Goal: Transaction & Acquisition: Purchase product/service

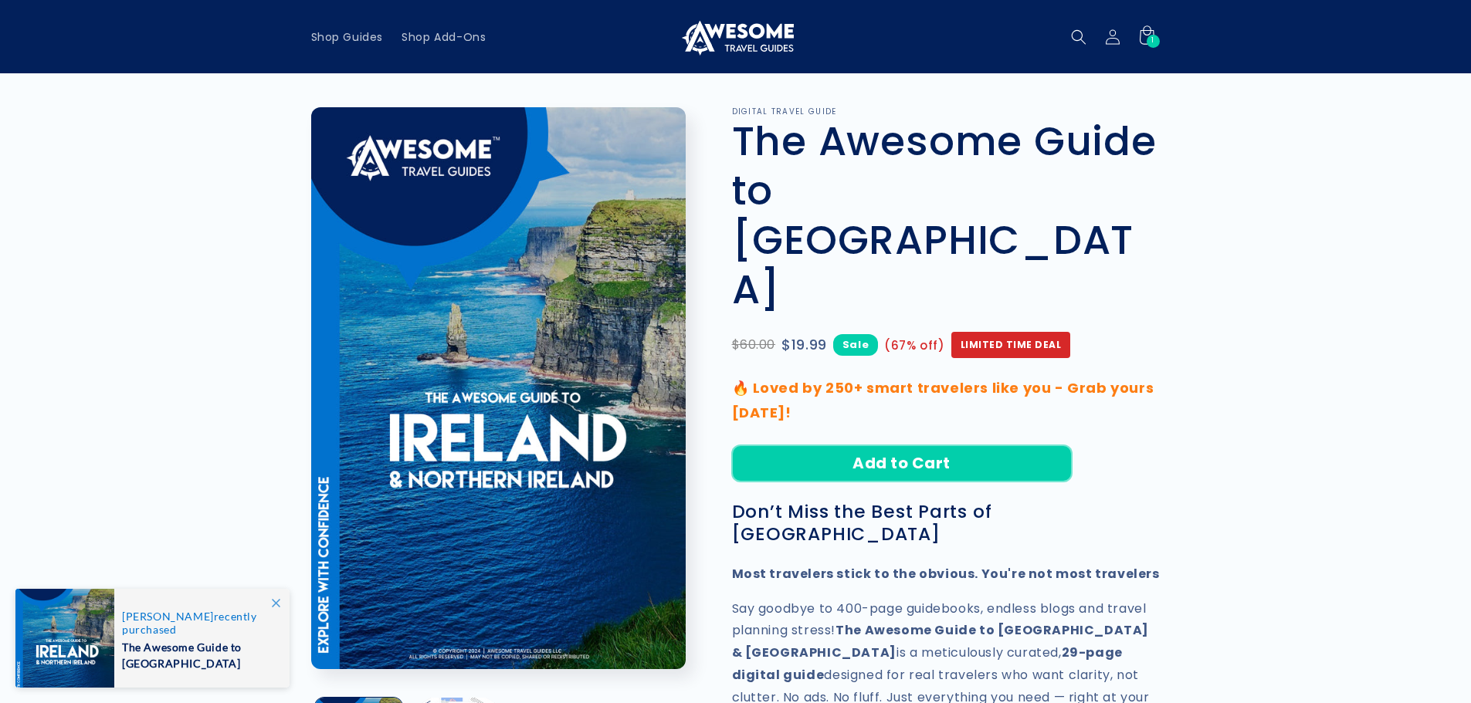
click at [926, 446] on button "Add to Cart" at bounding box center [902, 464] width 340 height 36
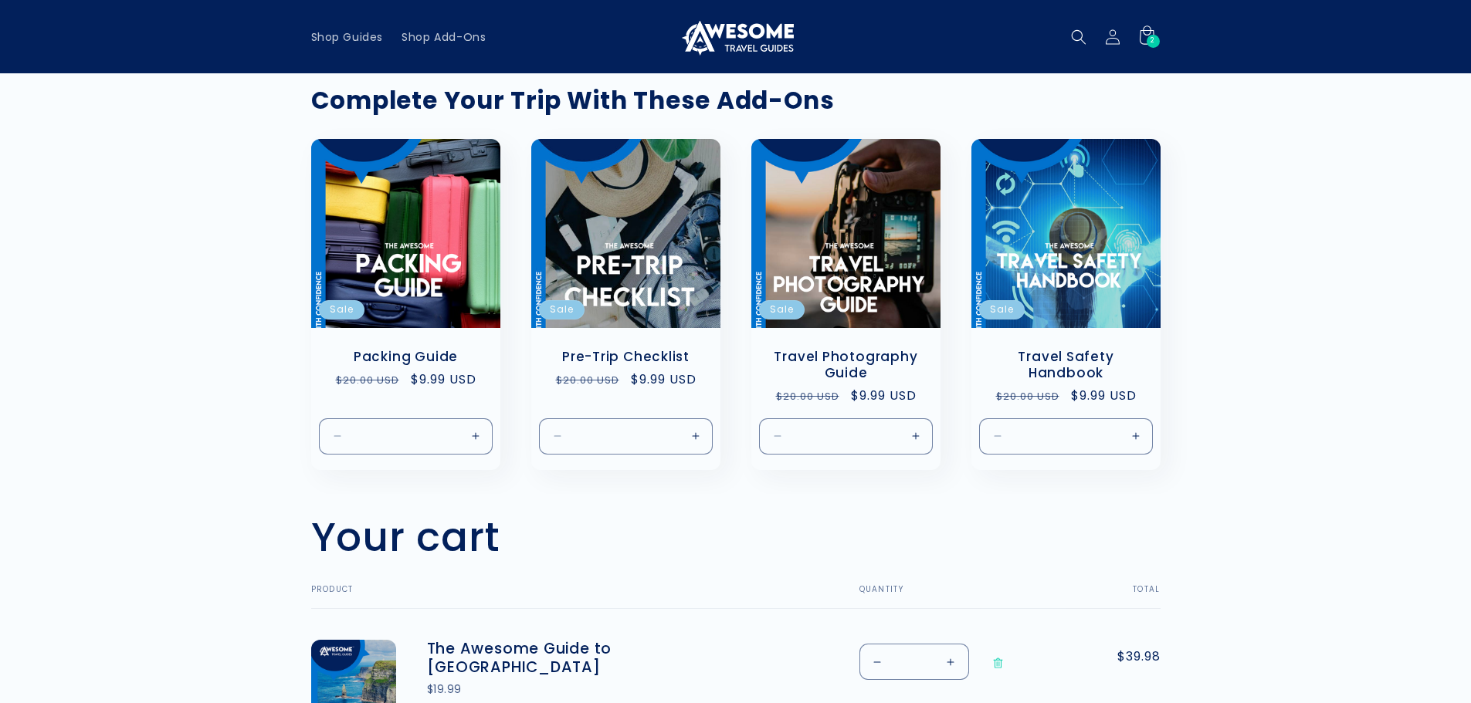
click at [877, 659] on button "Decrease quantity for The Awesome Guide to Ireland" at bounding box center [877, 662] width 35 height 36
type input "*"
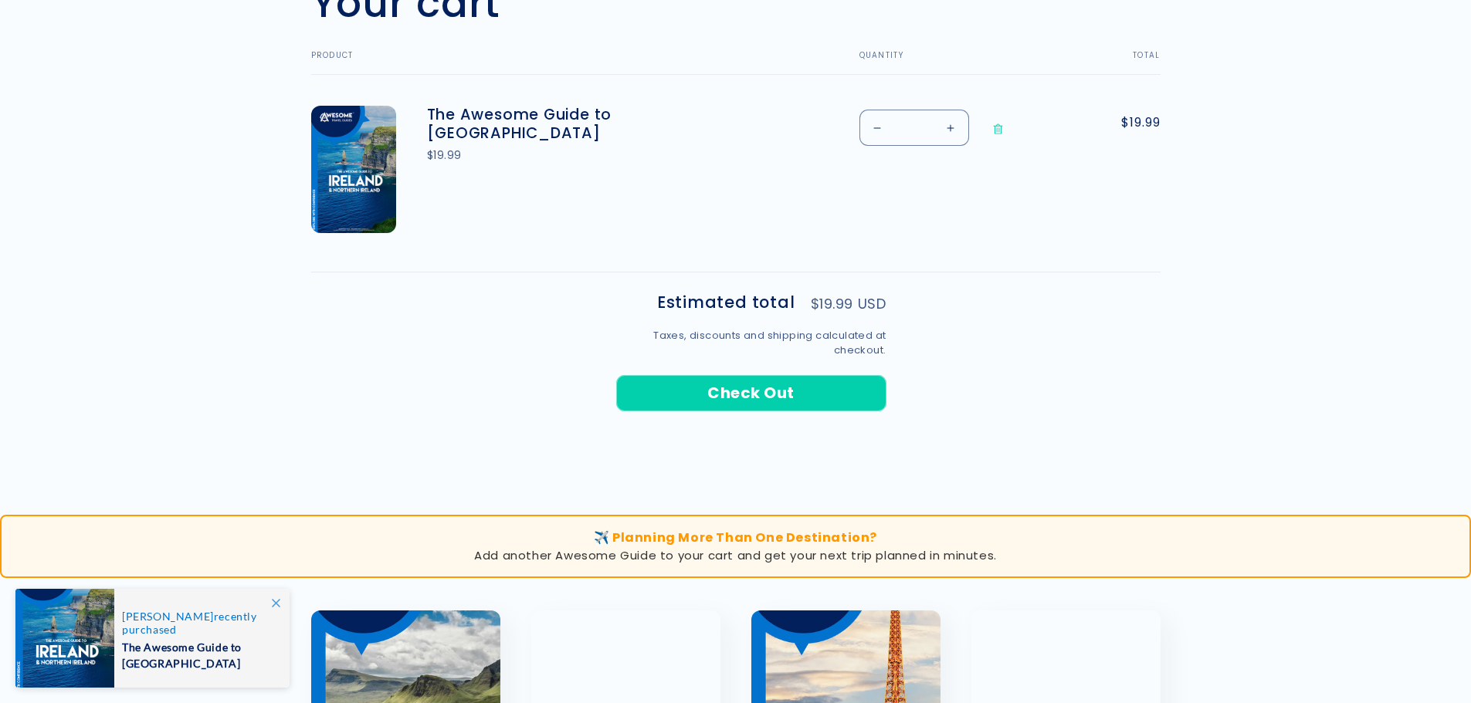
scroll to position [563, 0]
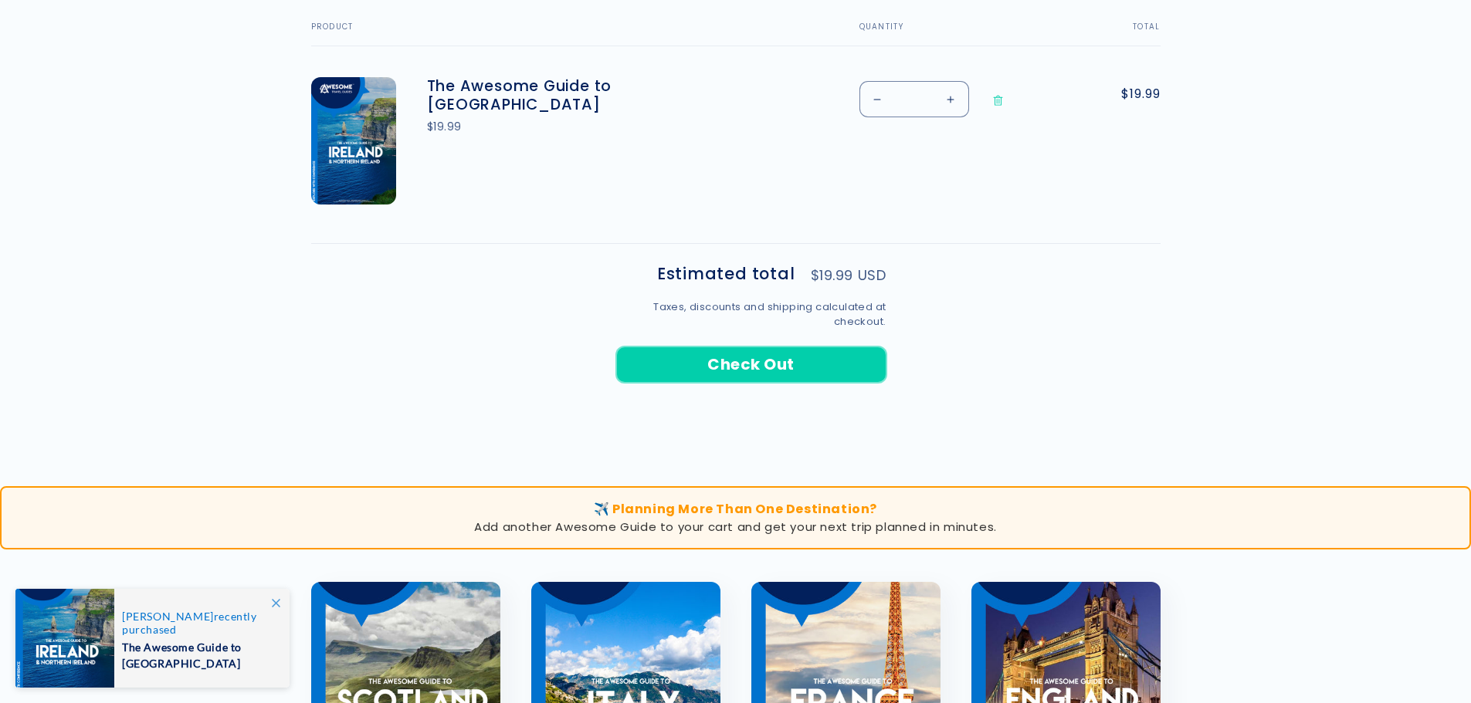
click at [761, 364] on button "Check Out" at bounding box center [751, 365] width 270 height 36
